Goal: Information Seeking & Learning: Find specific fact

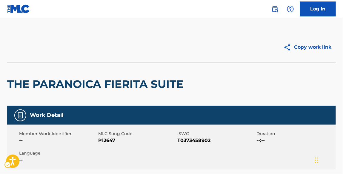
scroll to position [241, 0]
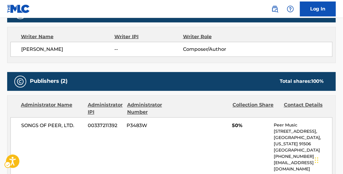
click at [106, 140] on div "SONGS OF PEER, LTD. 00337211392 P3483W 50% Peer Music 901 West Alameda Avenue, …" at bounding box center [171, 147] width 322 height 60
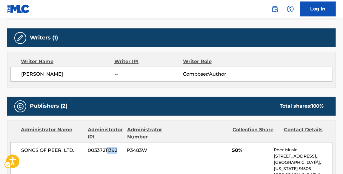
scroll to position [0, 0]
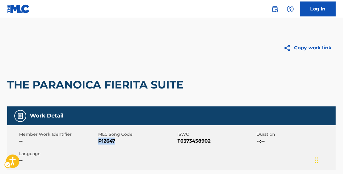
drag, startPoint x: 114, startPoint y: 141, endPoint x: 99, endPoint y: 139, distance: 15.4
click at [99, 139] on span "MLC Song Code - P12647" at bounding box center [137, 140] width 78 height 7
copy span "P12647"
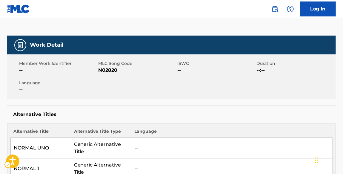
scroll to position [70, 0]
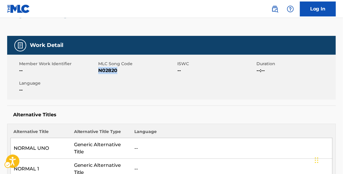
drag, startPoint x: 115, startPoint y: 68, endPoint x: 99, endPoint y: 69, distance: 15.8
click at [99, 69] on span "N02820" at bounding box center [137, 70] width 78 height 7
copy span "N02820"
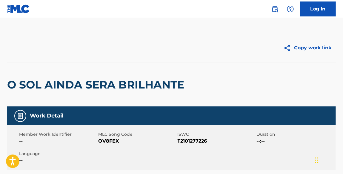
drag, startPoint x: 118, startPoint y: 140, endPoint x: 103, endPoint y: 139, distance: 14.4
click at [103, 139] on span "OV8FEX" at bounding box center [137, 140] width 78 height 7
drag, startPoint x: 98, startPoint y: 140, endPoint x: 111, endPoint y: 140, distance: 13.7
click at [111, 140] on div "Member Work Identifier -- MLC Song Code MLC Song Code - OV8FEX ISWC ISWC - T210…" at bounding box center [171, 147] width 329 height 45
drag, startPoint x: 111, startPoint y: 140, endPoint x: 121, endPoint y: 141, distance: 9.9
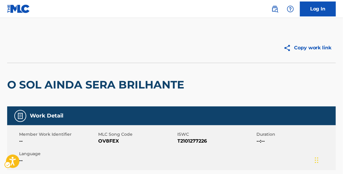
click at [121, 141] on span "MLC Song Code - OV8FEX" at bounding box center [137, 140] width 78 height 7
drag, startPoint x: 119, startPoint y: 139, endPoint x: 100, endPoint y: 140, distance: 18.5
click at [100, 140] on span "MLC Song Code - OV8FEX" at bounding box center [137, 140] width 78 height 7
copy span "OV8FEX"
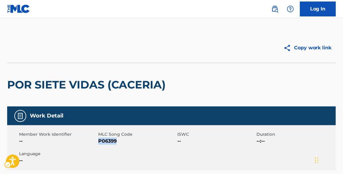
drag, startPoint x: 114, startPoint y: 140, endPoint x: 100, endPoint y: 140, distance: 14.6
click at [100, 140] on span "MLC Song Code - P06399" at bounding box center [137, 140] width 78 height 7
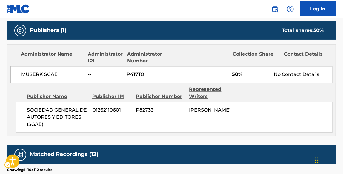
scroll to position [94, 0]
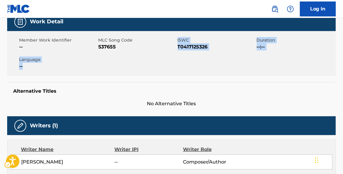
drag, startPoint x: 119, startPoint y: 69, endPoint x: 116, endPoint y: 56, distance: 12.5
click at [116, 56] on div "Member Work Identifier -- MLC Song Code MLC Song Code - S37655 ISWC ISWC - T041…" at bounding box center [171, 53] width 329 height 45
drag, startPoint x: 116, startPoint y: 56, endPoint x: 117, endPoint y: 49, distance: 7.8
click at [117, 49] on span "MLC Song Code - S37655" at bounding box center [137, 46] width 78 height 7
click at [122, 66] on div "Member Work Identifier -- MLC Song Code MLC Song Code - S37655 ISWC ISWC - T041…" at bounding box center [171, 53] width 329 height 45
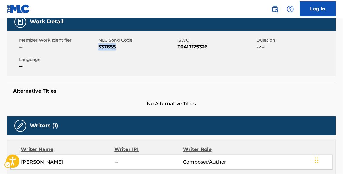
drag, startPoint x: 113, startPoint y: 47, endPoint x: 99, endPoint y: 47, distance: 14.6
click at [99, 47] on span "MLC Song Code - S37655" at bounding box center [137, 46] width 78 height 7
copy span "S37655"
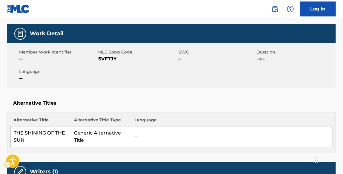
scroll to position [79, 0]
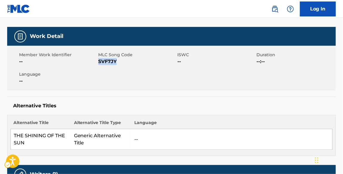
drag, startPoint x: 119, startPoint y: 61, endPoint x: 99, endPoint y: 61, distance: 19.1
click at [99, 61] on span "MLC Song Code - SVF7JY" at bounding box center [137, 61] width 78 height 7
copy span "SVF7JY"
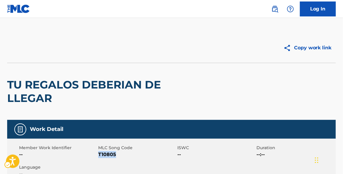
drag, startPoint x: 115, startPoint y: 156, endPoint x: 99, endPoint y: 154, distance: 15.9
click at [99, 154] on span "MLC Song Code - T10805" at bounding box center [137, 154] width 78 height 7
copy span "T10805"
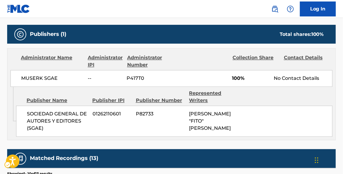
scroll to position [271, 0]
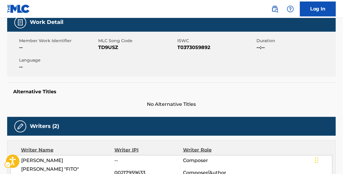
scroll to position [107, 0]
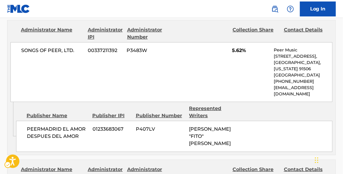
scroll to position [494, 0]
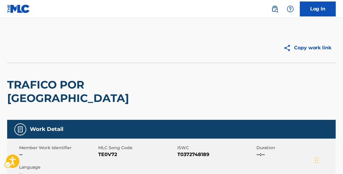
scroll to position [300, 0]
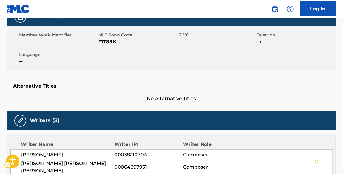
scroll to position [92, 0]
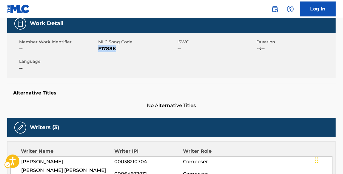
drag, startPoint x: 115, startPoint y: 48, endPoint x: 99, endPoint y: 48, distance: 16.1
click at [99, 48] on span "F1788K" at bounding box center [137, 48] width 78 height 7
copy span "F1788K"
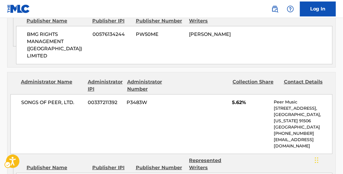
scroll to position [438, 0]
